Goal: Transaction & Acquisition: Book appointment/travel/reservation

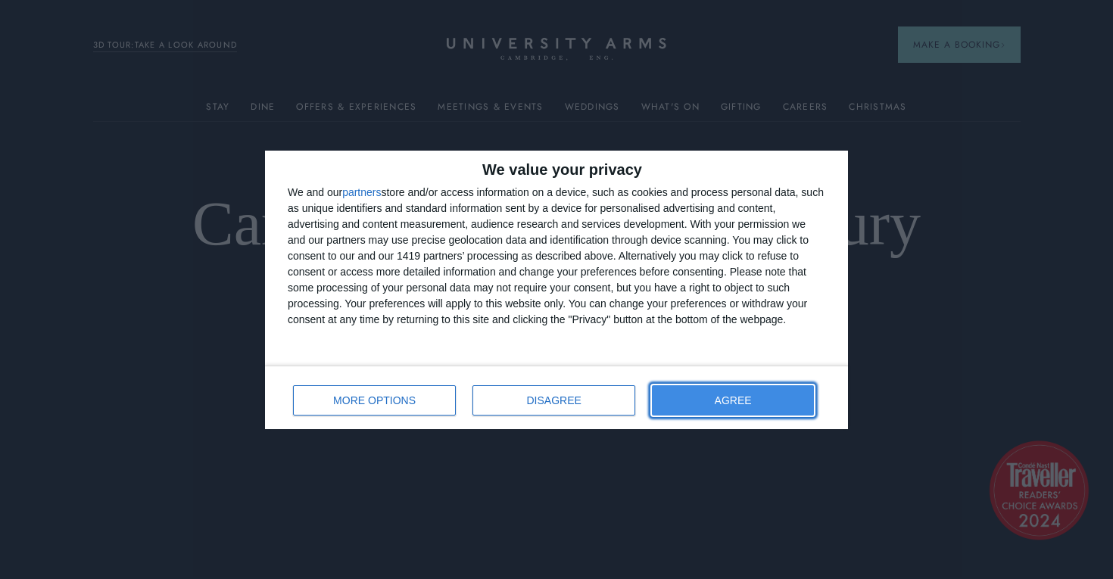
click at [741, 401] on span "AGREE" at bounding box center [733, 400] width 37 height 11
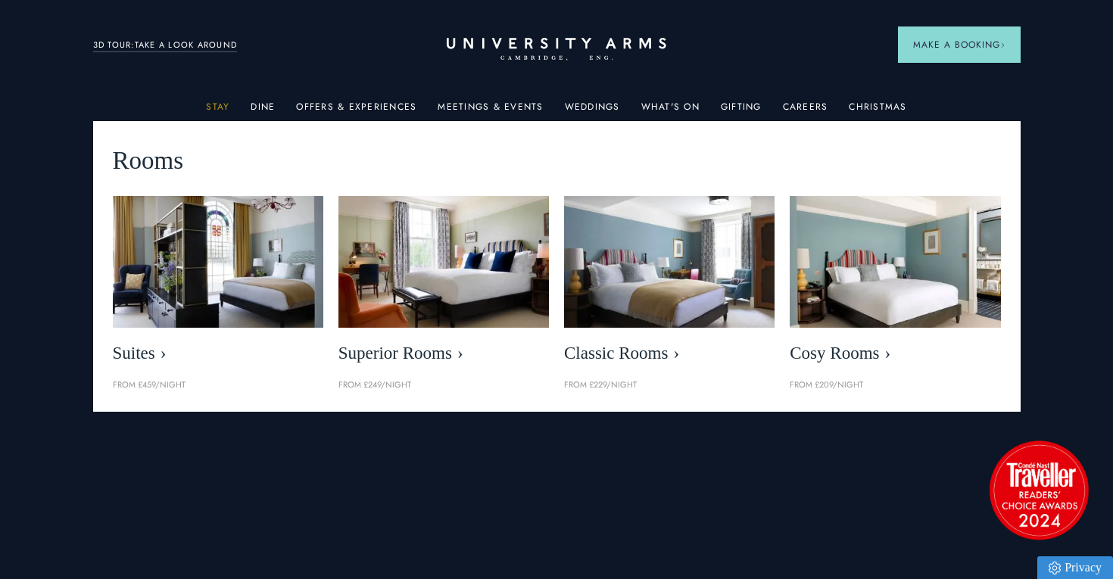
click at [222, 105] on link "Stay" at bounding box center [217, 111] width 23 height 20
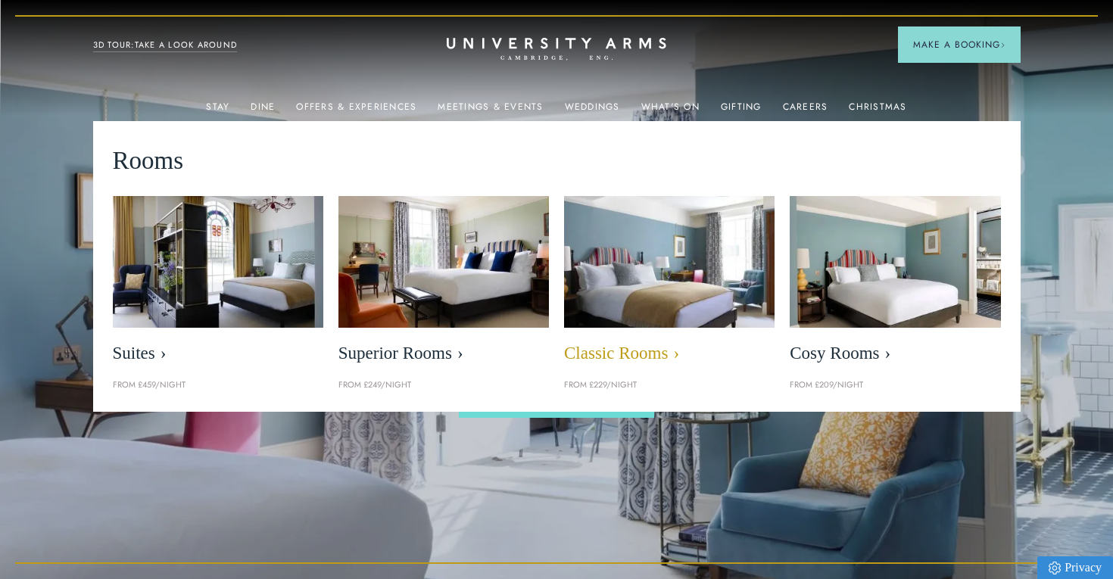
click at [668, 285] on img at bounding box center [669, 261] width 242 height 151
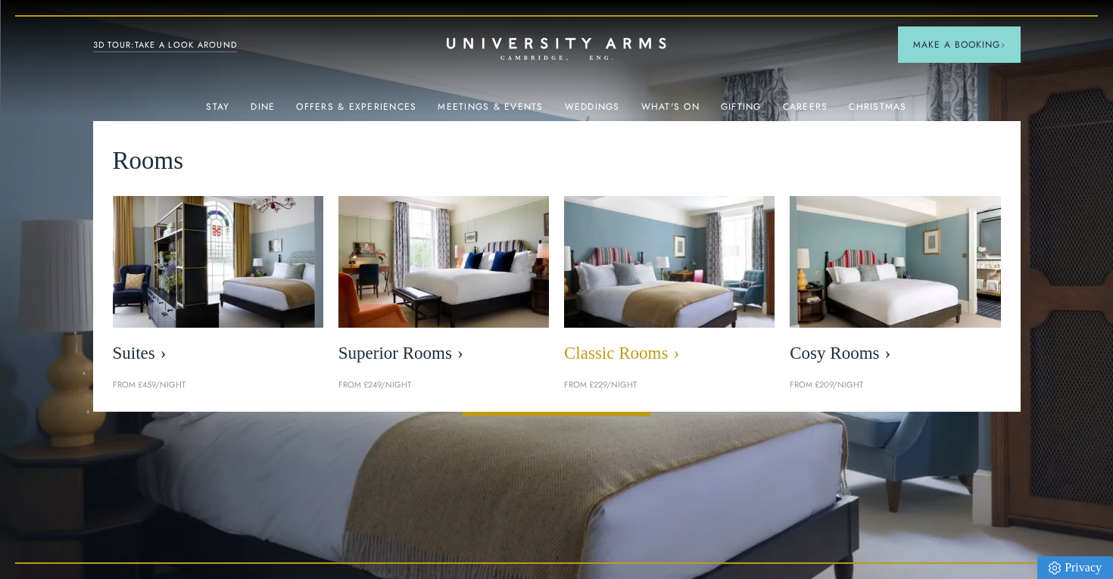
click at [669, 285] on img at bounding box center [669, 261] width 242 height 151
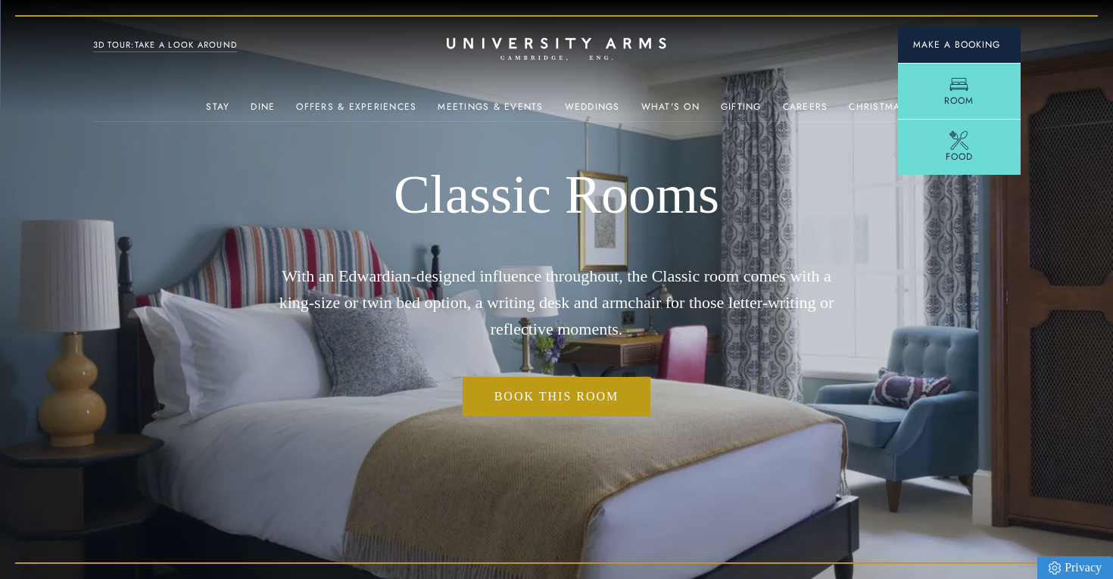
click at [948, 60] on button "Make a Booking" at bounding box center [959, 45] width 123 height 36
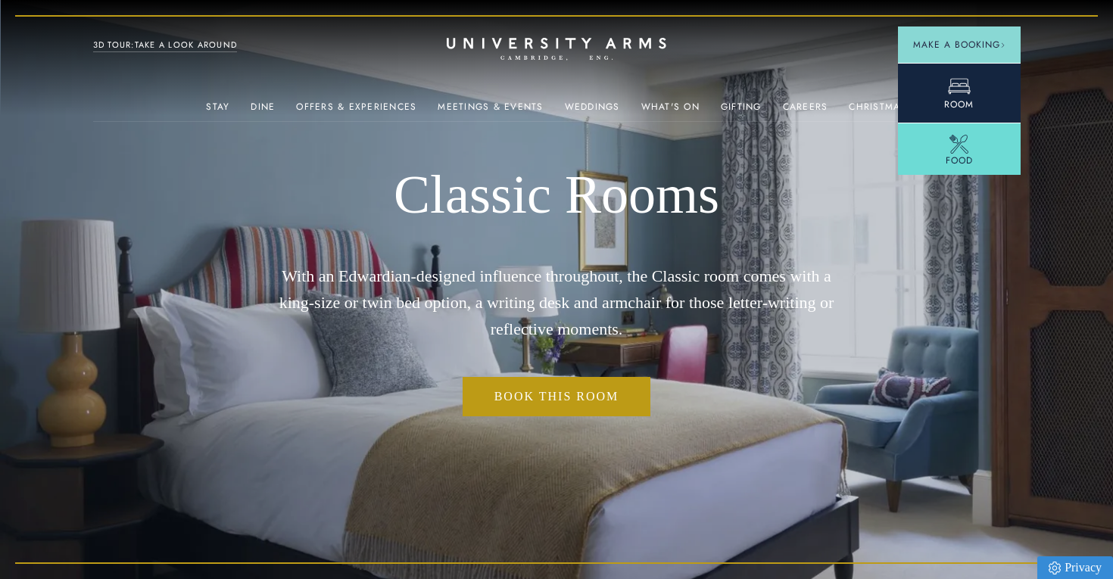
click at [953, 80] on icon at bounding box center [959, 86] width 23 height 23
